Goal: Find specific page/section: Find specific page/section

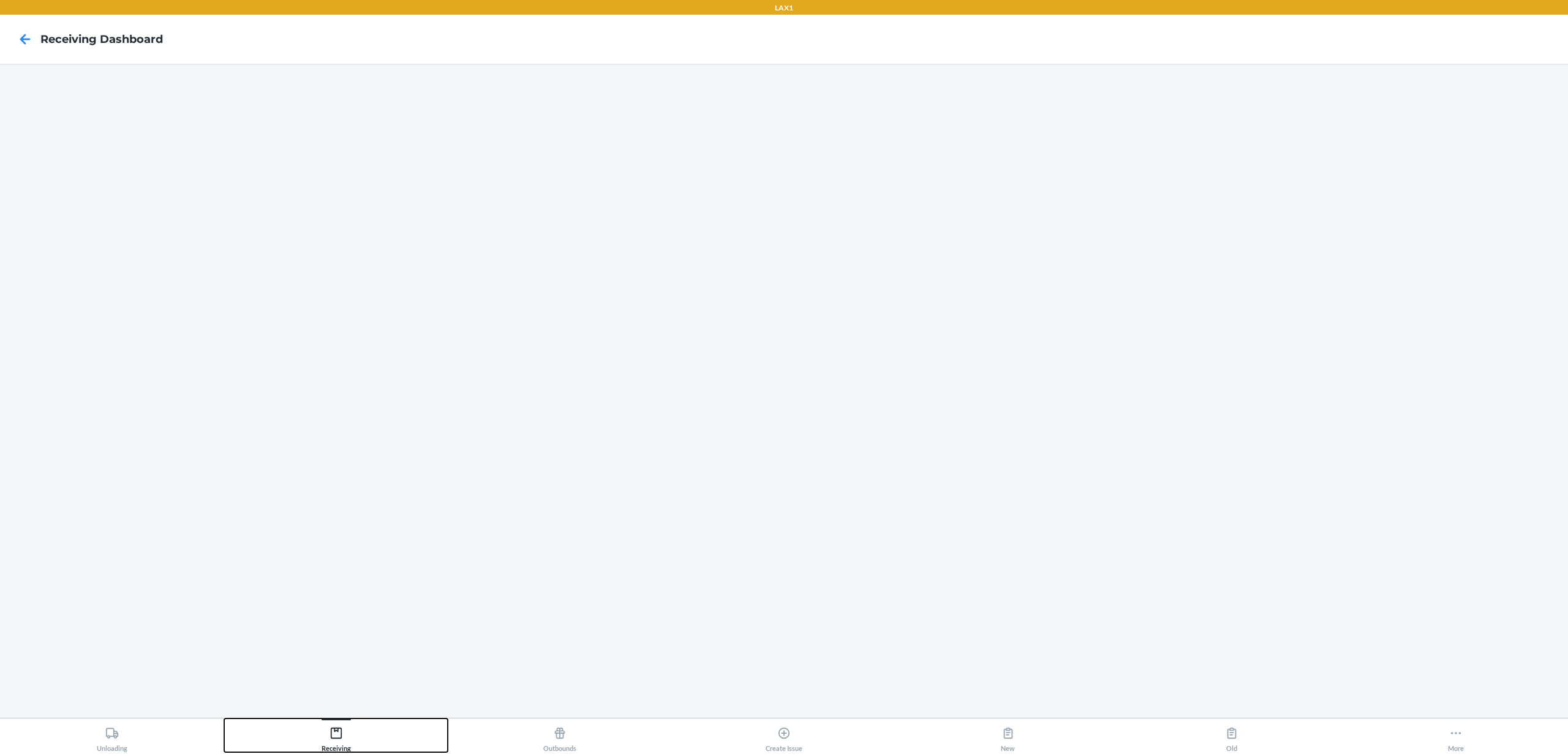
click at [361, 727] on button "Receiving" at bounding box center [336, 735] width 224 height 33
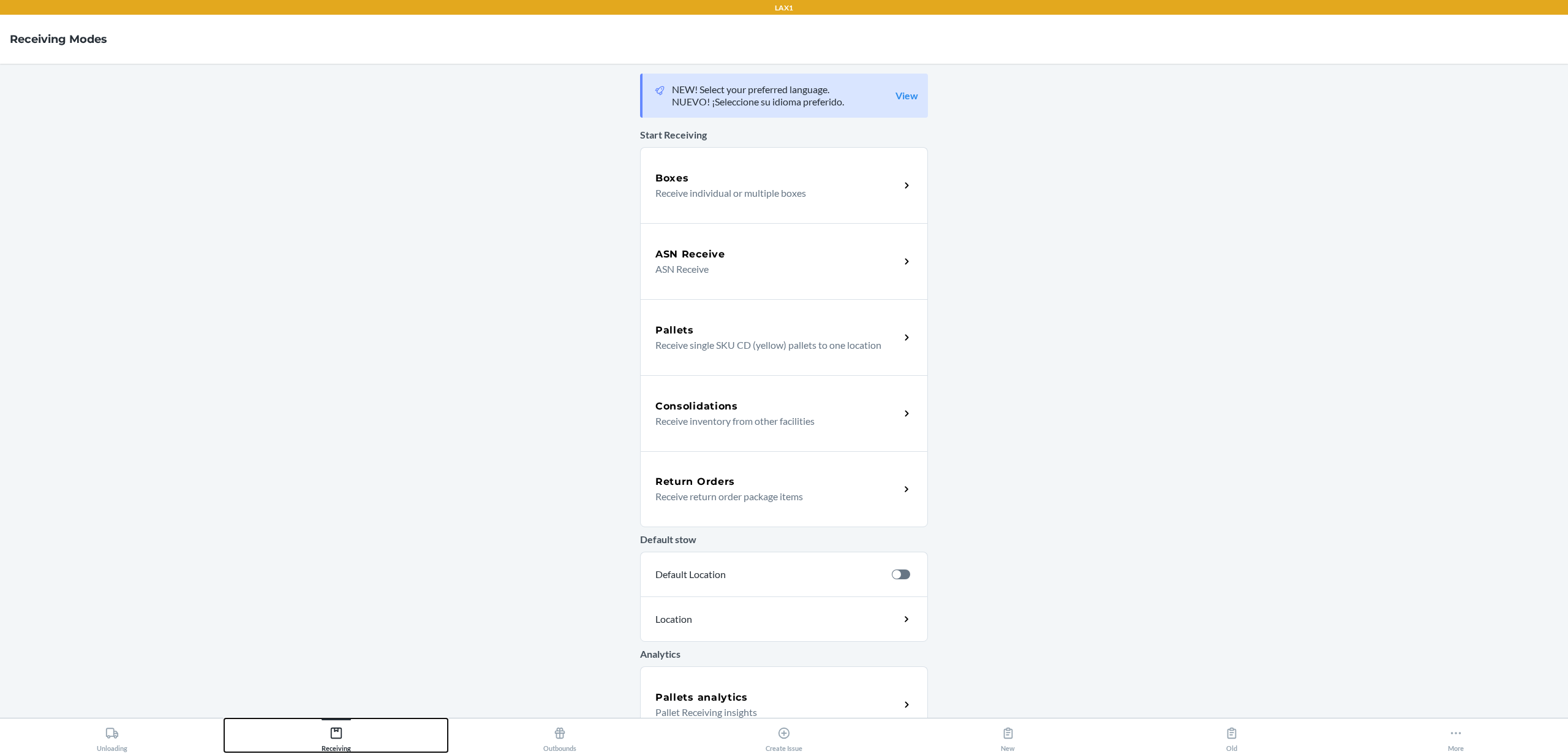
scroll to position [101, 0]
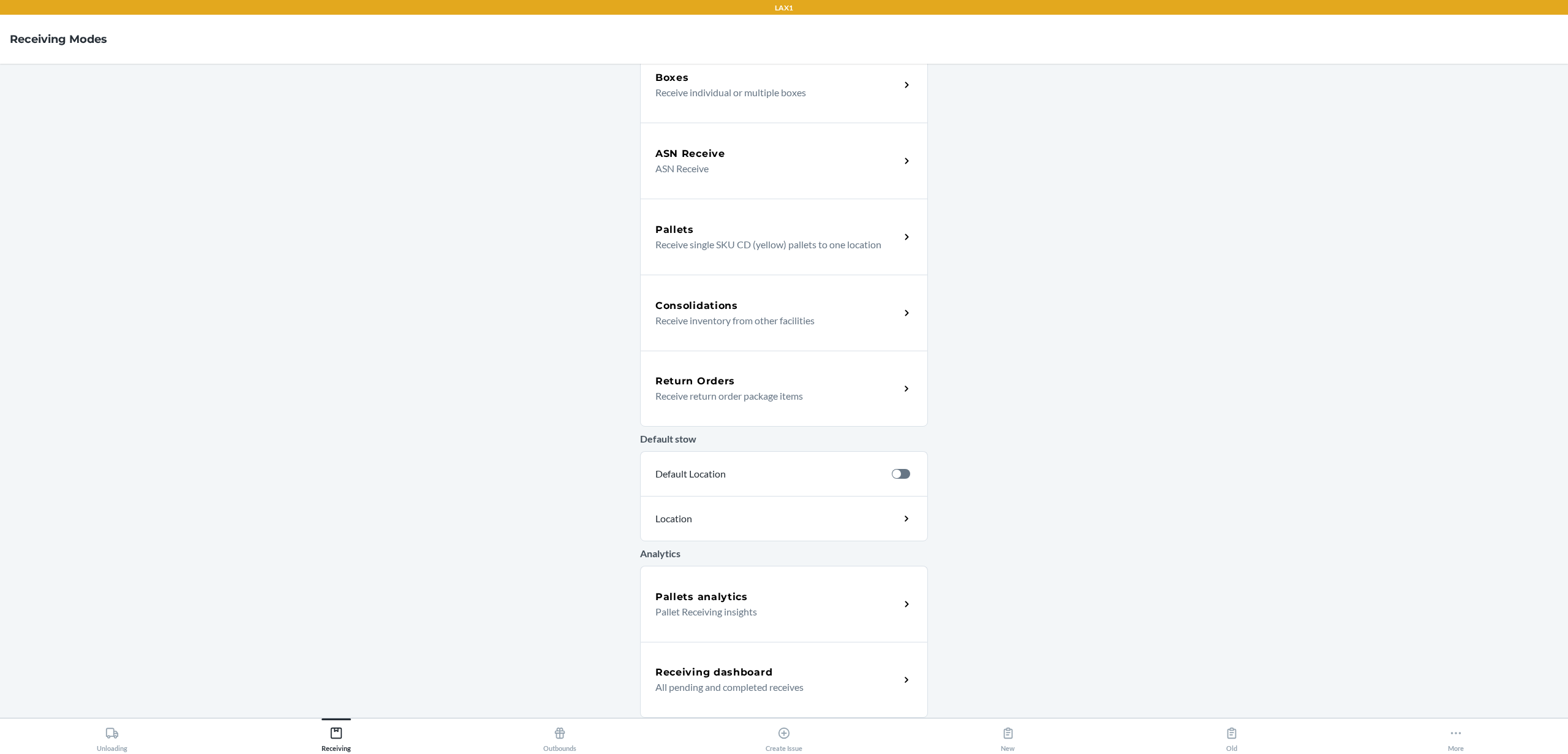
click at [666, 674] on h5 "Receiving dashboard" at bounding box center [714, 672] width 117 height 15
